Goal: Check status: Check status

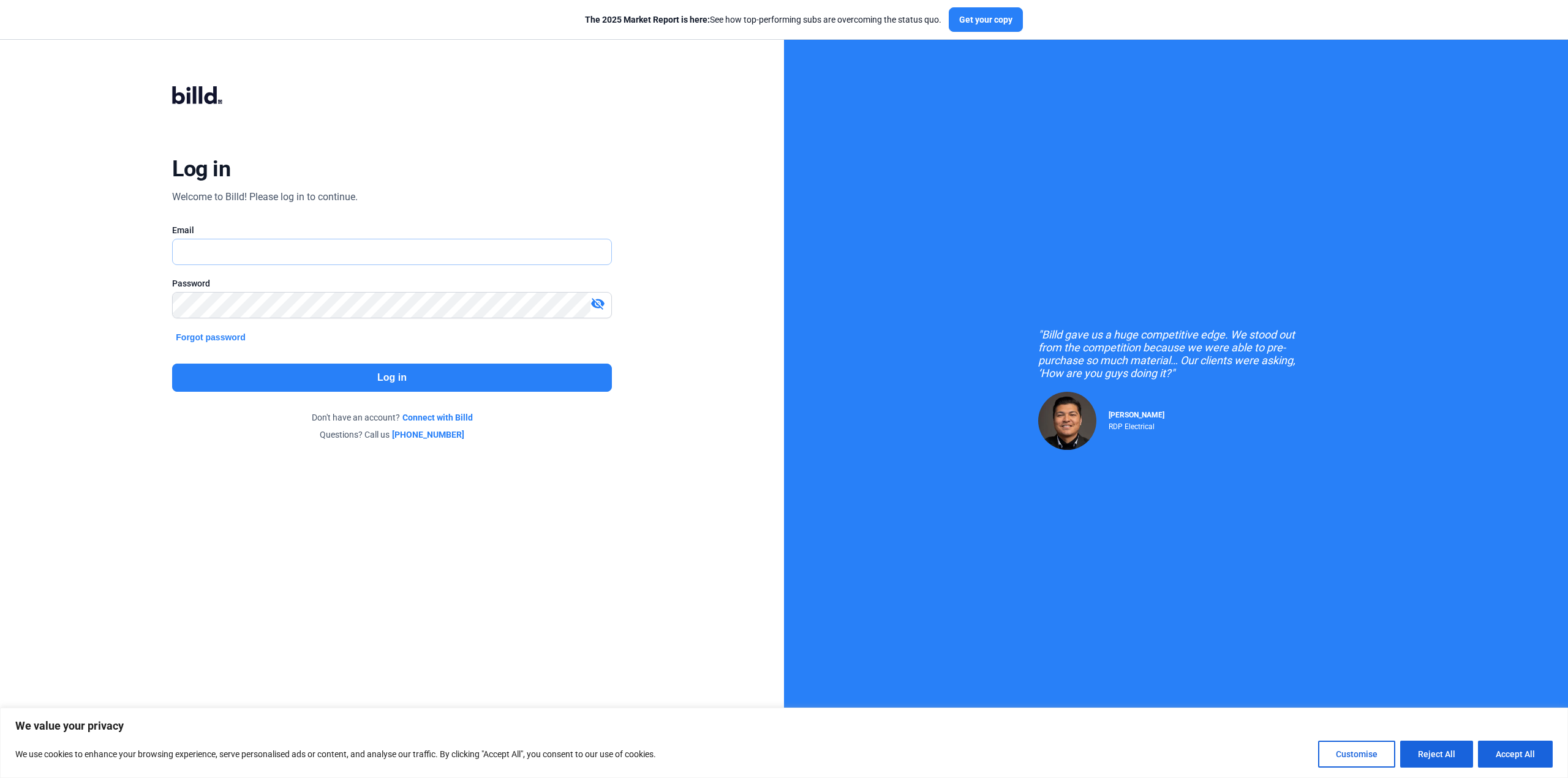
type input "[PERSON_NAME][EMAIL_ADDRESS][DOMAIN_NAME]"
click at [412, 375] on button "Log in" at bounding box center [392, 377] width 439 height 28
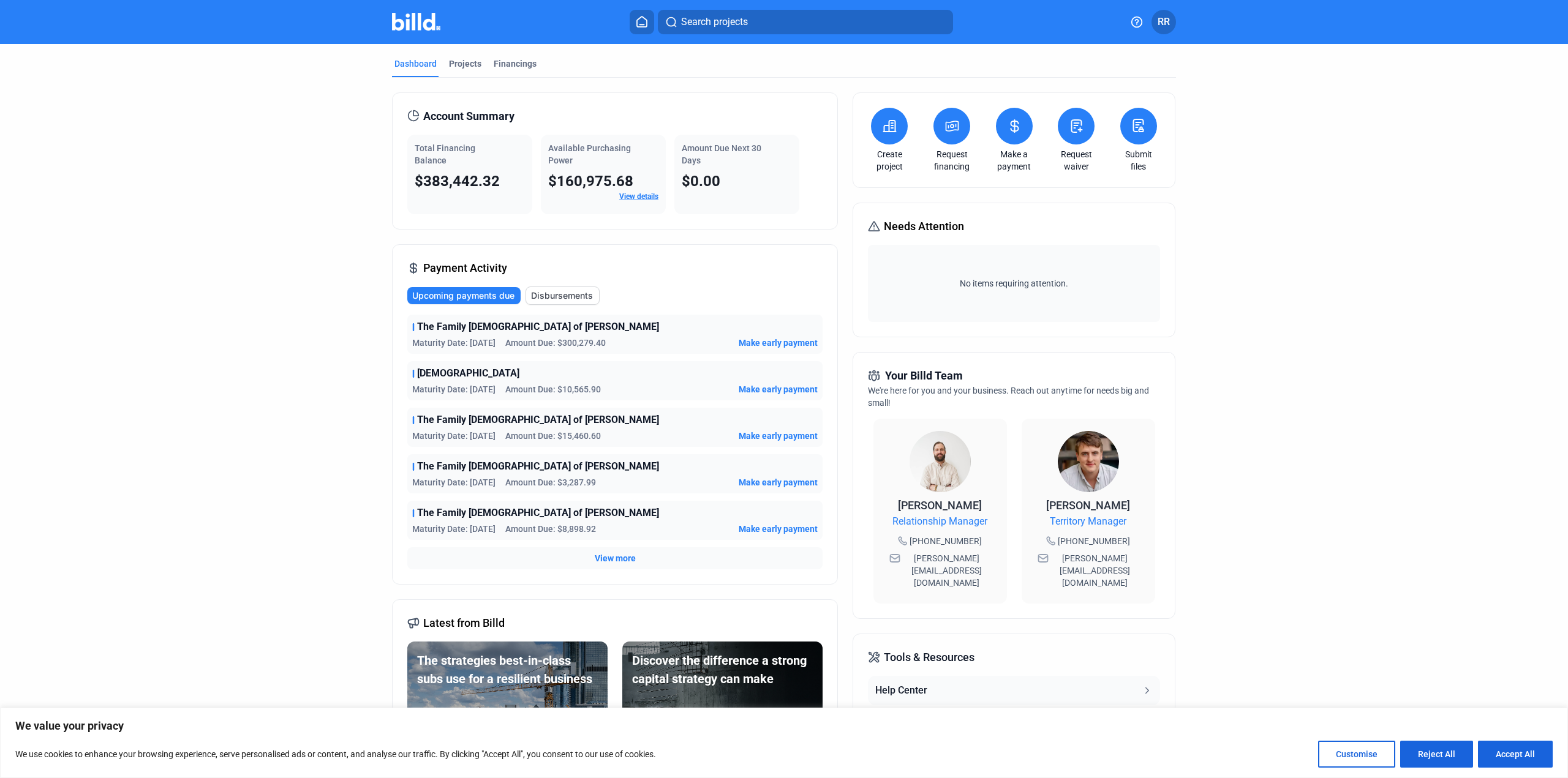
click at [618, 555] on span "View more" at bounding box center [615, 558] width 41 height 12
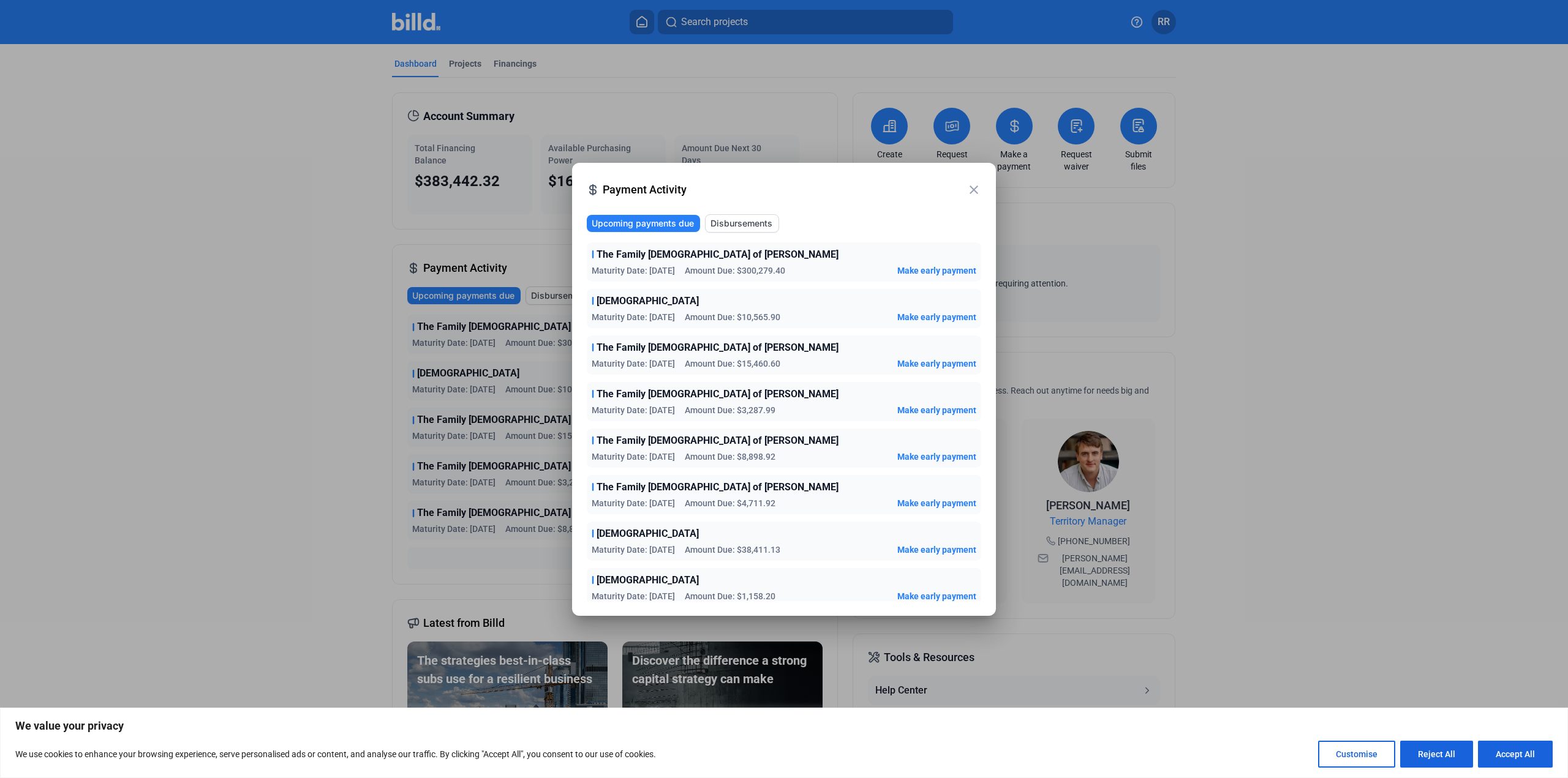
scroll to position [6, 0]
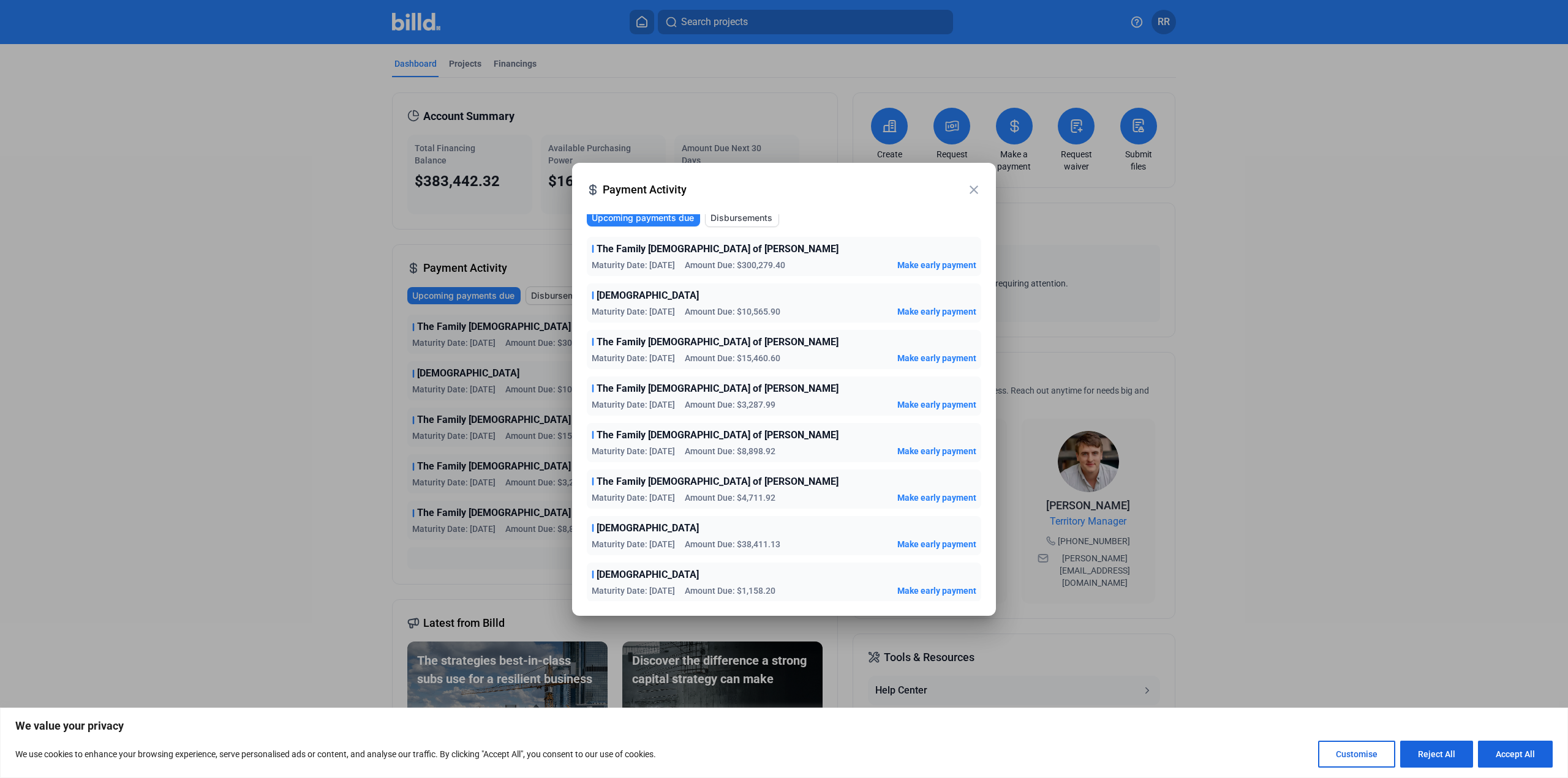
click at [972, 189] on mat-icon "close" at bounding box center [974, 190] width 15 height 15
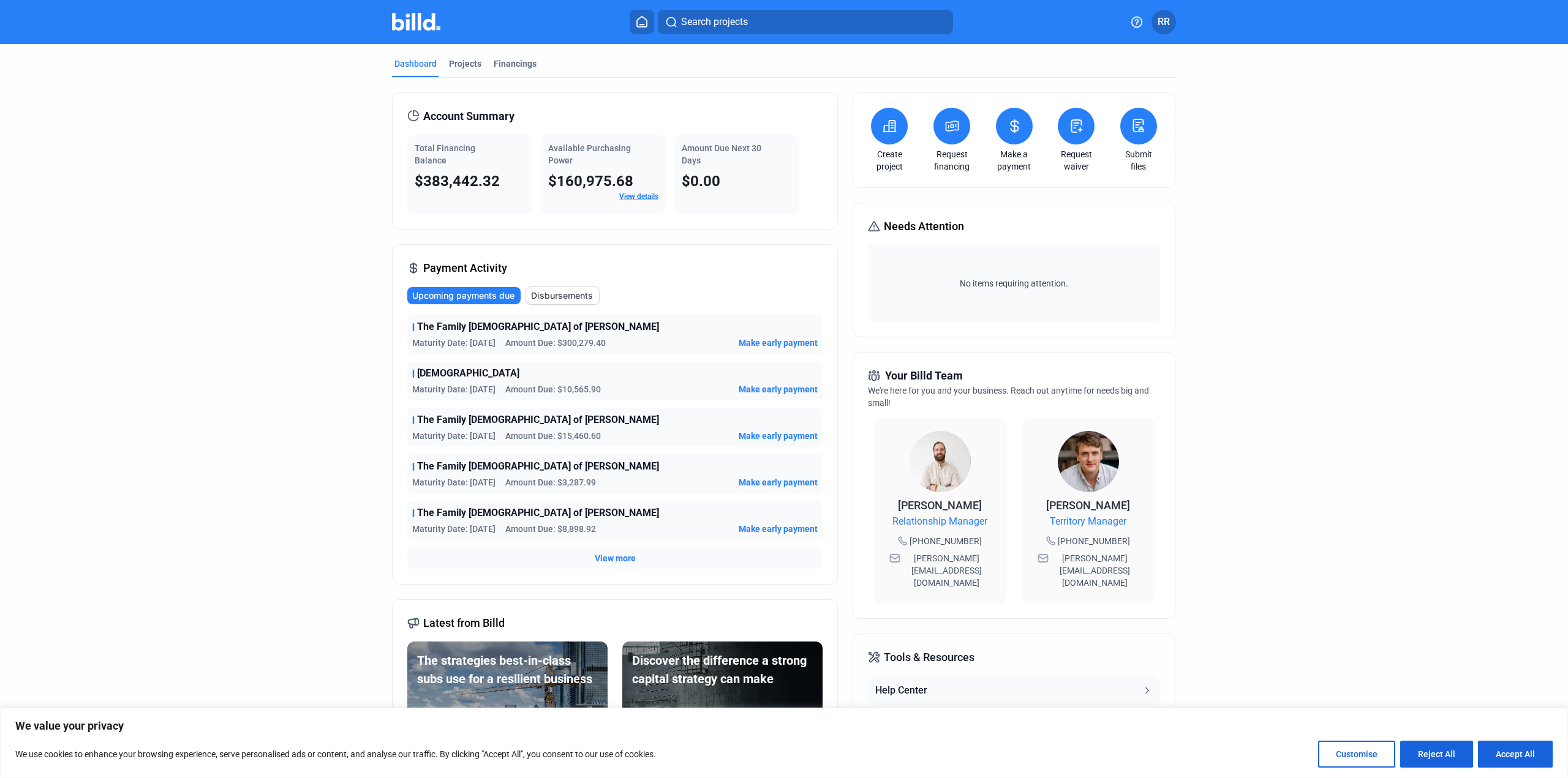
click at [1167, 18] on span "RR" at bounding box center [1164, 22] width 12 height 15
click at [1110, 123] on button "Profile Settings" at bounding box center [1098, 134] width 134 height 25
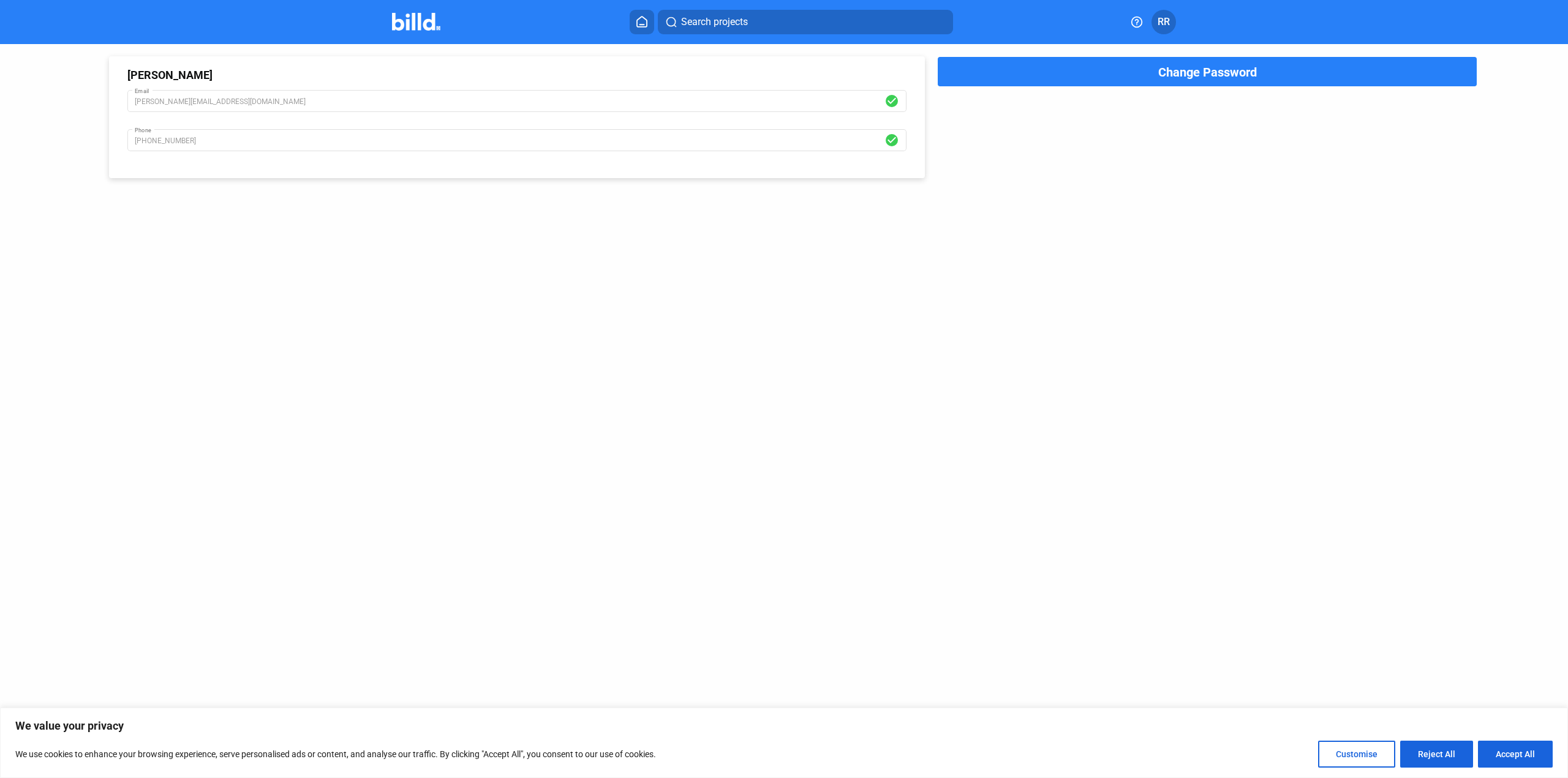
click at [640, 17] on icon at bounding box center [642, 22] width 12 height 12
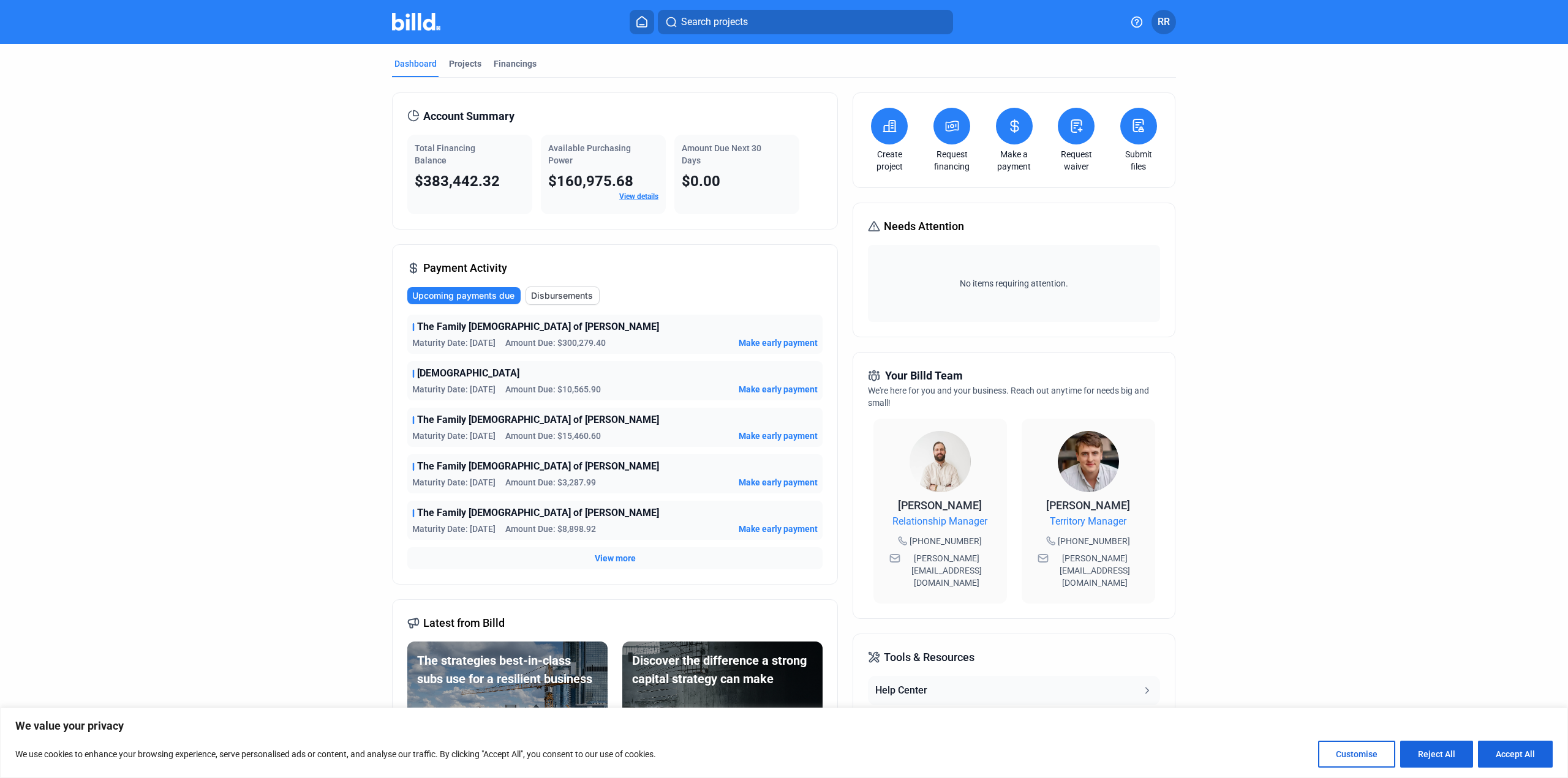
click at [563, 287] on button "Disbursements" at bounding box center [563, 296] width 74 height 18
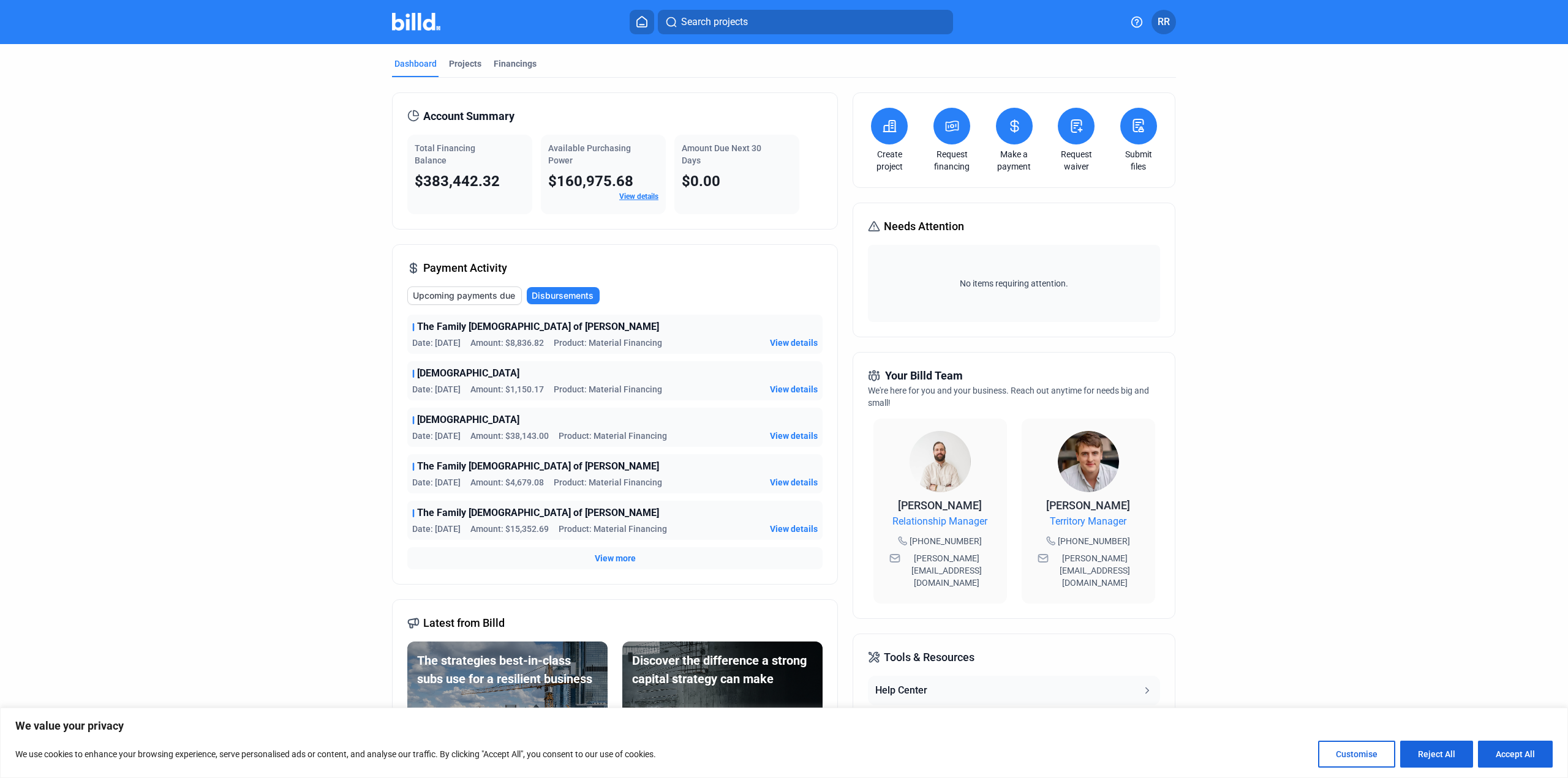
click at [492, 292] on span "Upcoming payments due" at bounding box center [464, 296] width 102 height 12
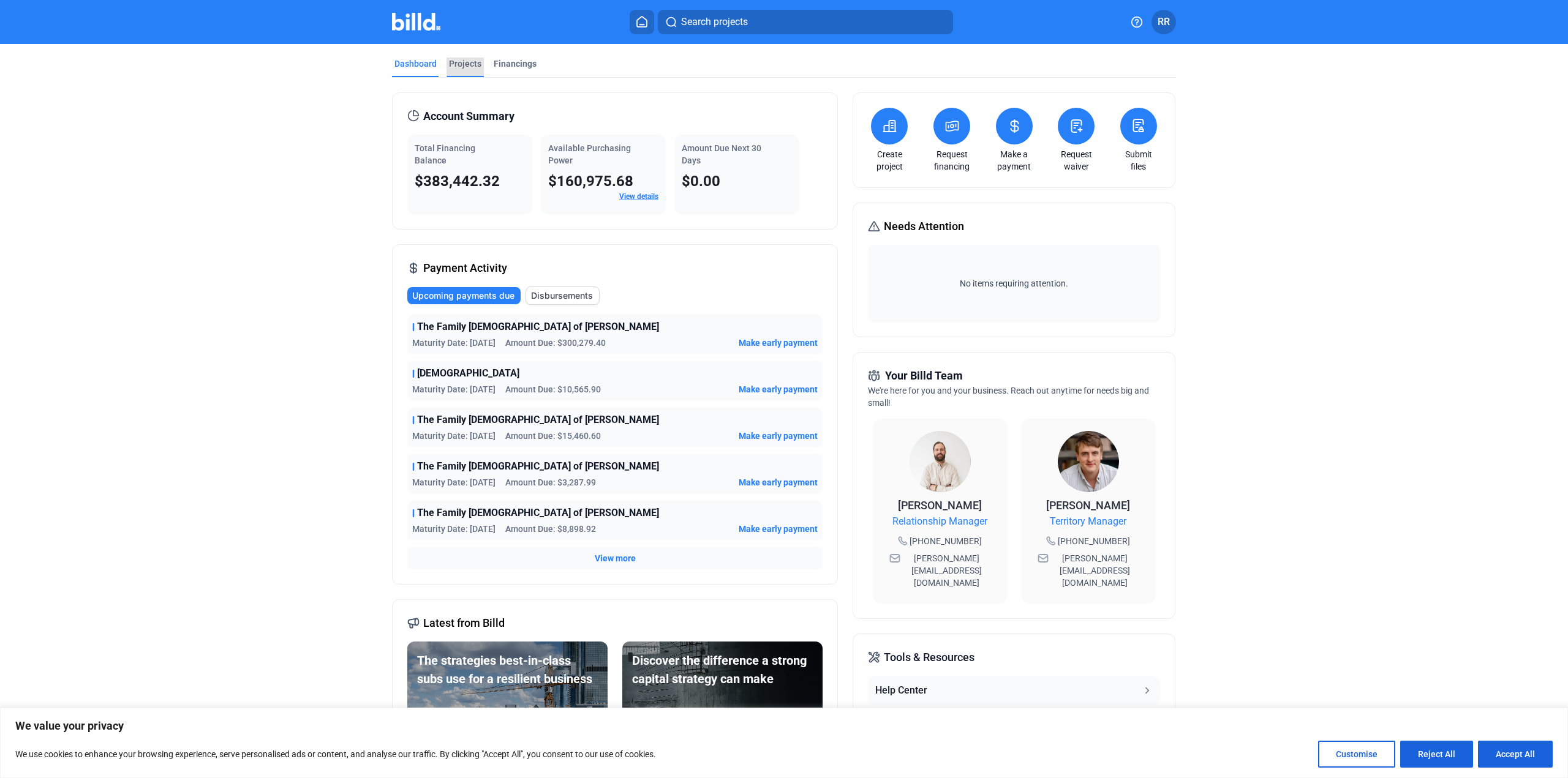
click at [462, 64] on div "Projects" at bounding box center [465, 63] width 32 height 12
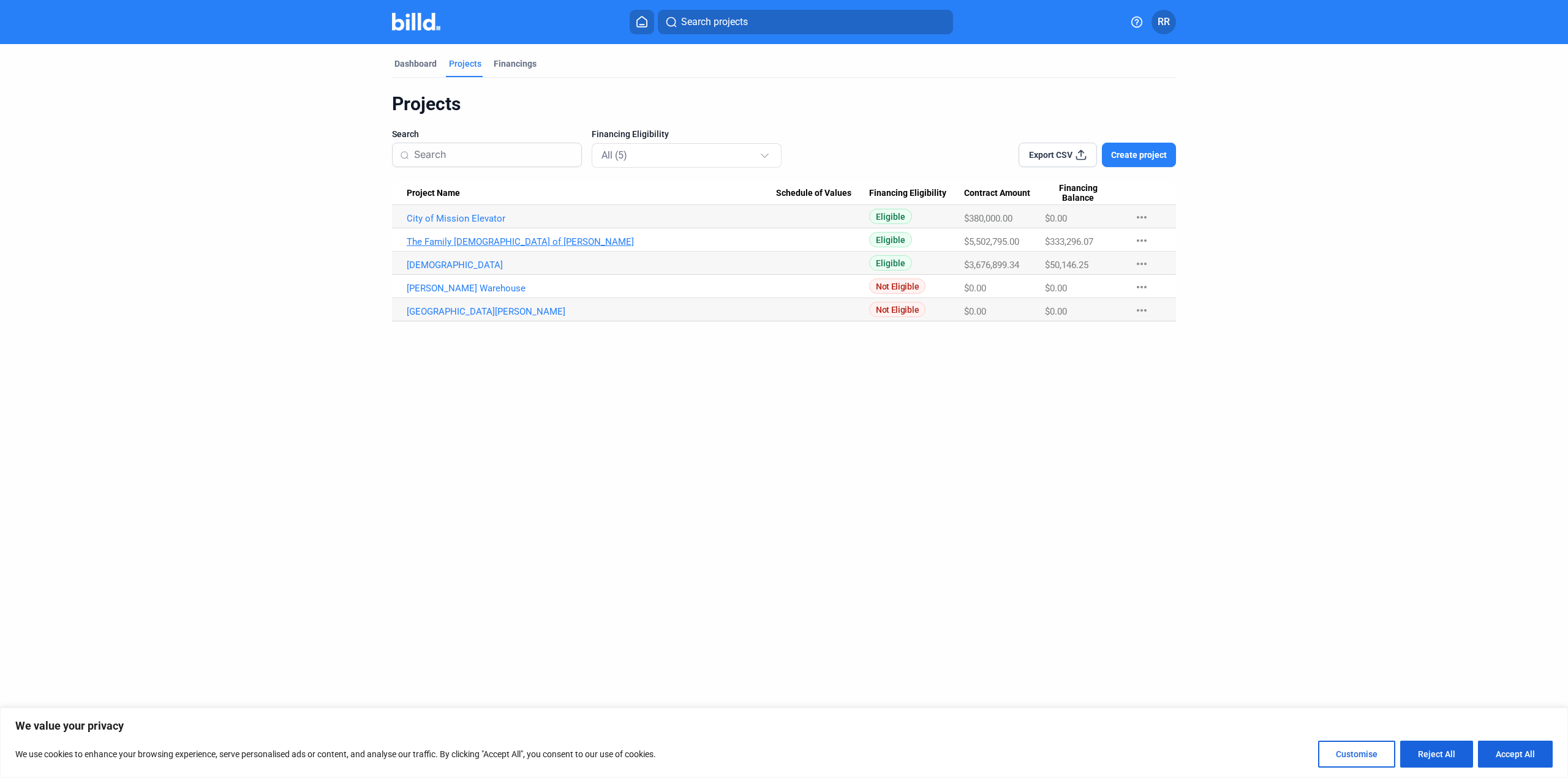
click at [466, 241] on link "The Family [DEMOGRAPHIC_DATA] of [PERSON_NAME]" at bounding box center [591, 242] width 369 height 11
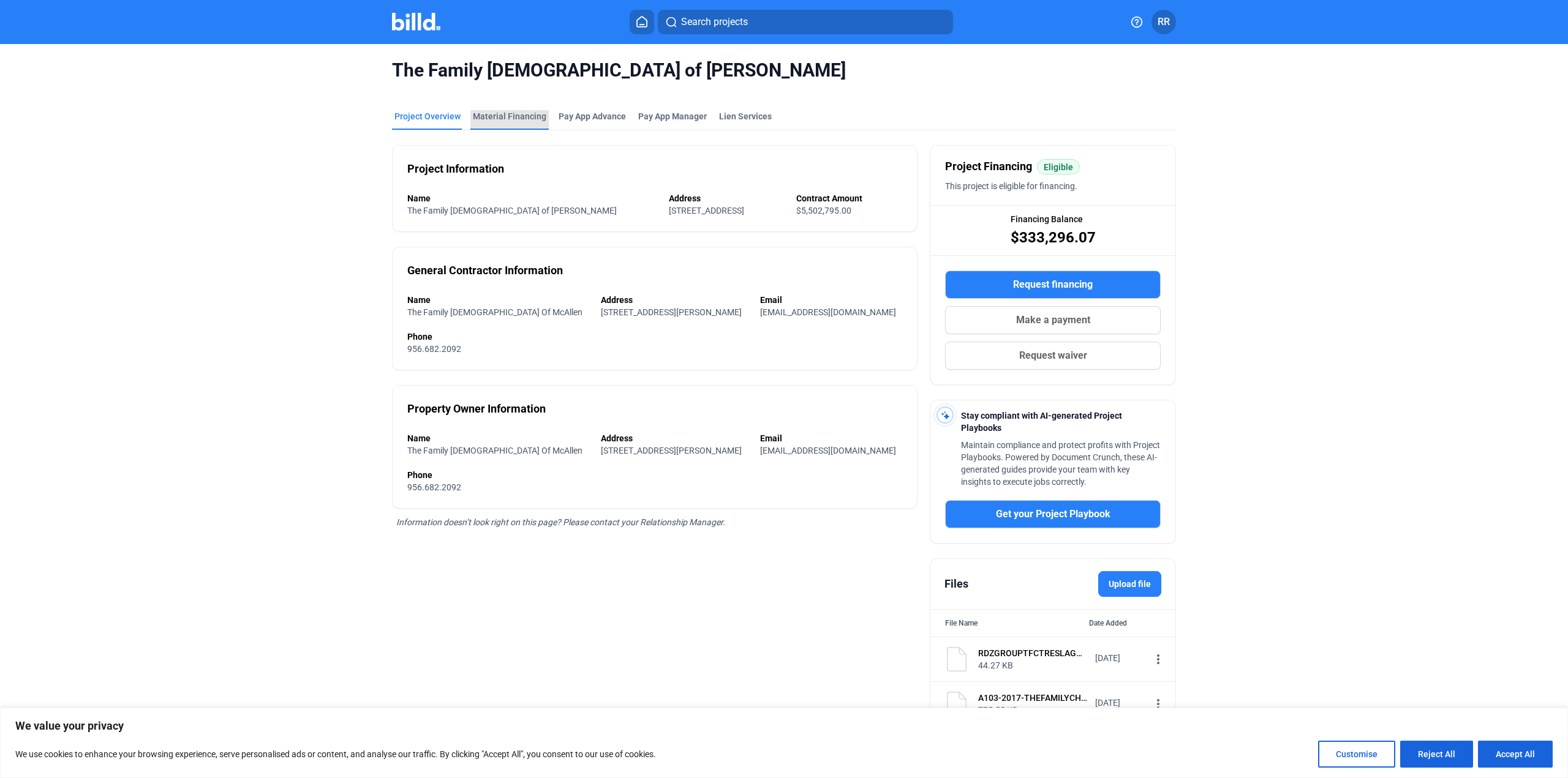
click at [515, 116] on div "Material Financing" at bounding box center [509, 116] width 74 height 12
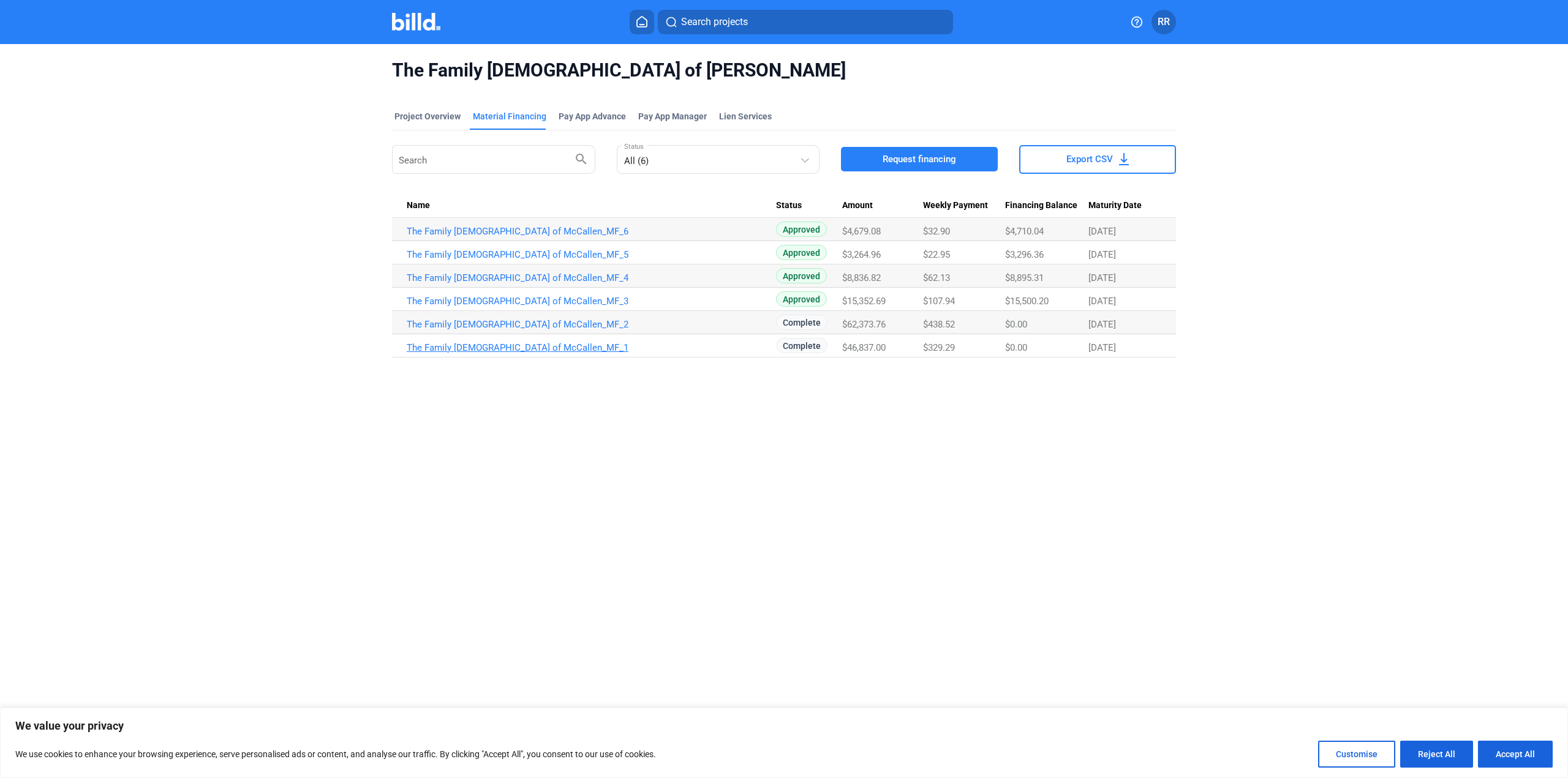
click at [539, 347] on link "The Family [DEMOGRAPHIC_DATA] of McCallen_MF_1" at bounding box center [591, 348] width 369 height 11
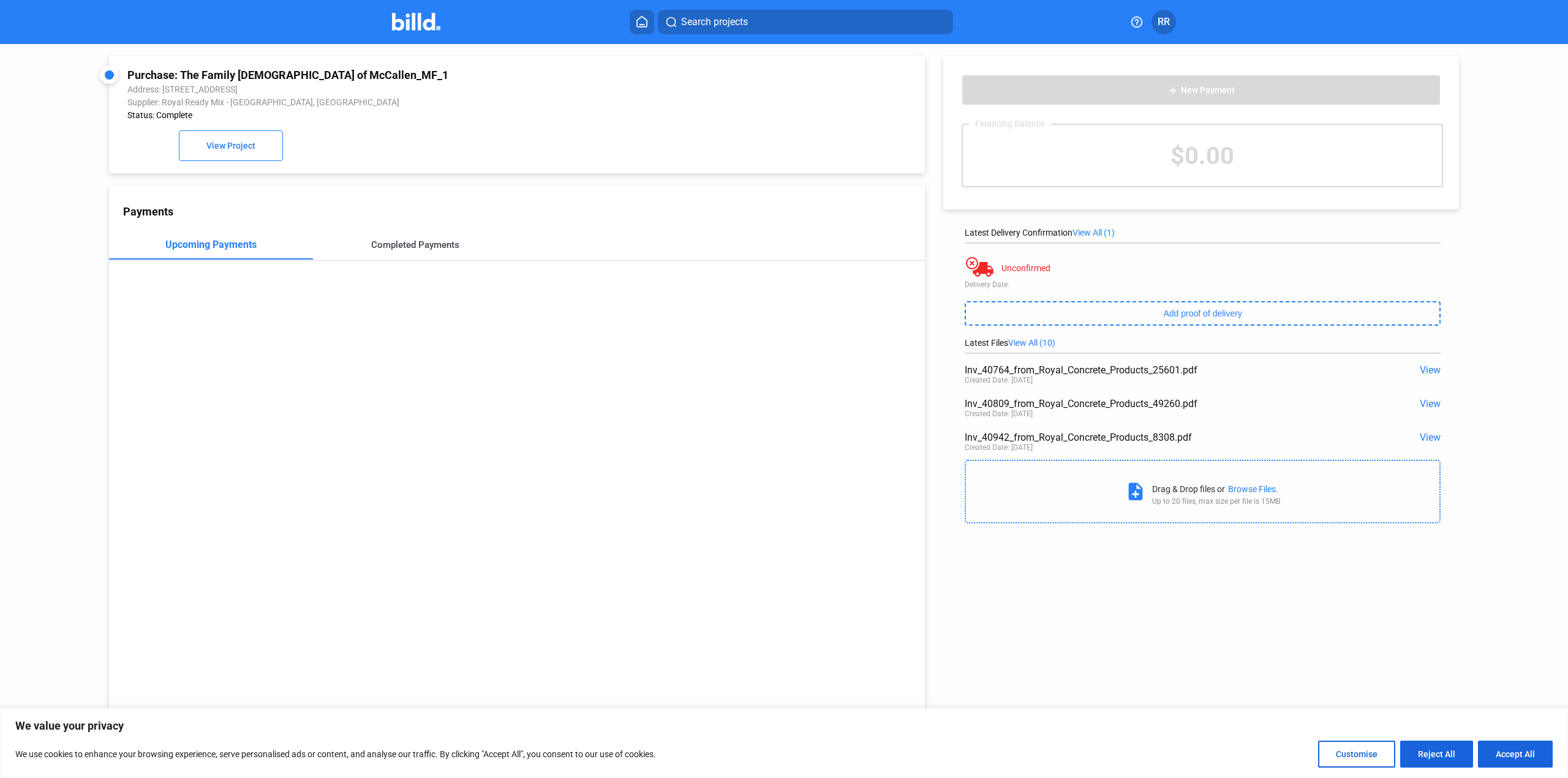
click at [431, 248] on div "Completed Payments" at bounding box center [415, 245] width 88 height 11
